Goal: Find contact information: Find contact information

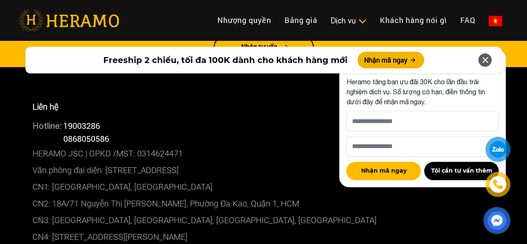
scroll to position [4552, 0]
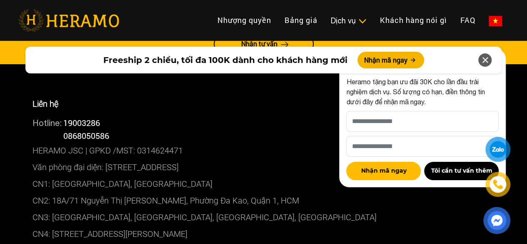
scroll to position [4574, 0]
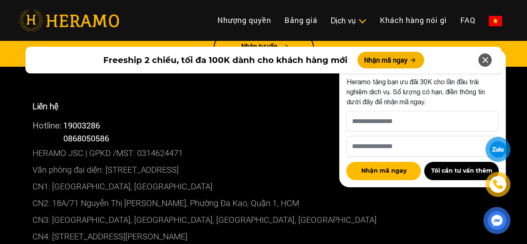
scroll to position [4570, 0]
drag, startPoint x: 20, startPoint y: 168, endPoint x: 61, endPoint y: 179, distance: 42.6
copy p "CN7: [STREET_ADDRESS][PERSON_NAME]"
drag, startPoint x: 30, startPoint y: 187, endPoint x: 224, endPoint y: 183, distance: 194.2
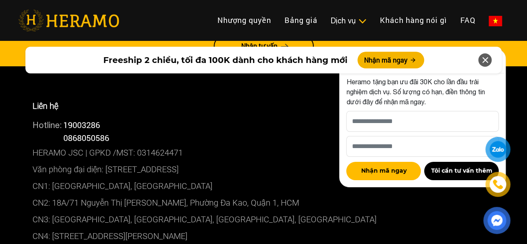
click at [224, 183] on div "Liên hệ Hotline: 19003286 Hotline: 0868050586 HERAMO JSC | GPKD /MST: 031462447…" at bounding box center [263, 205] width 475 height 236
copy p "CN7: [STREET_ADDRESS][PERSON_NAME]"
click at [82, 21] on img at bounding box center [68, 21] width 101 height 22
